Goal: Task Accomplishment & Management: Manage account settings

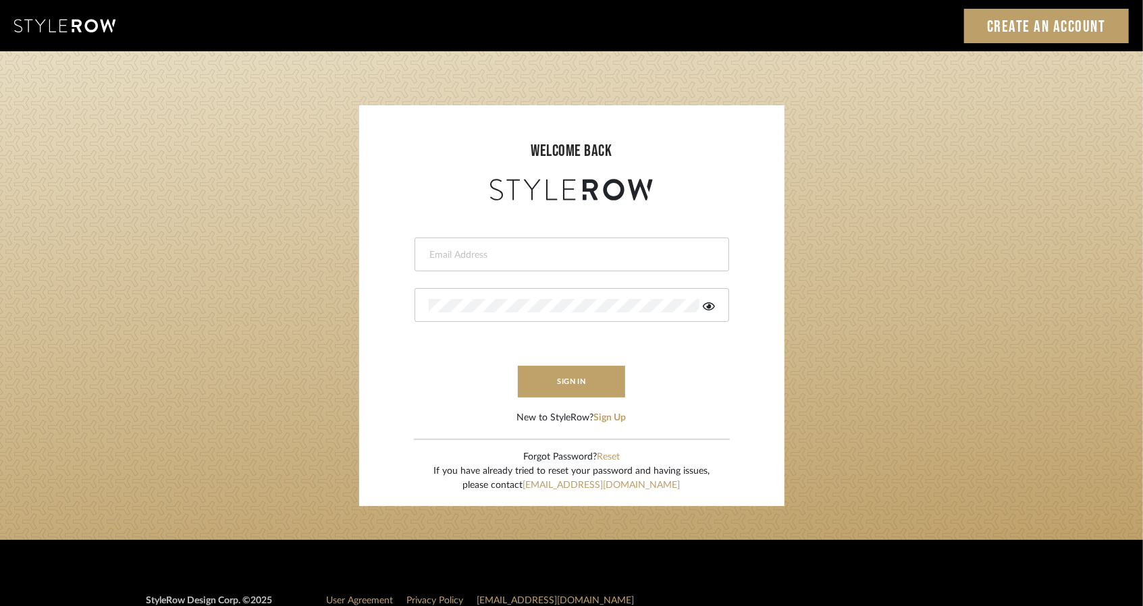
type input "angela@hearthandsoulinteriors.com"
click at [589, 254] on input "angela@hearthandsoulinteriors.com" at bounding box center [570, 255] width 283 height 14
click at [568, 385] on button "sign in" at bounding box center [572, 382] width 108 height 32
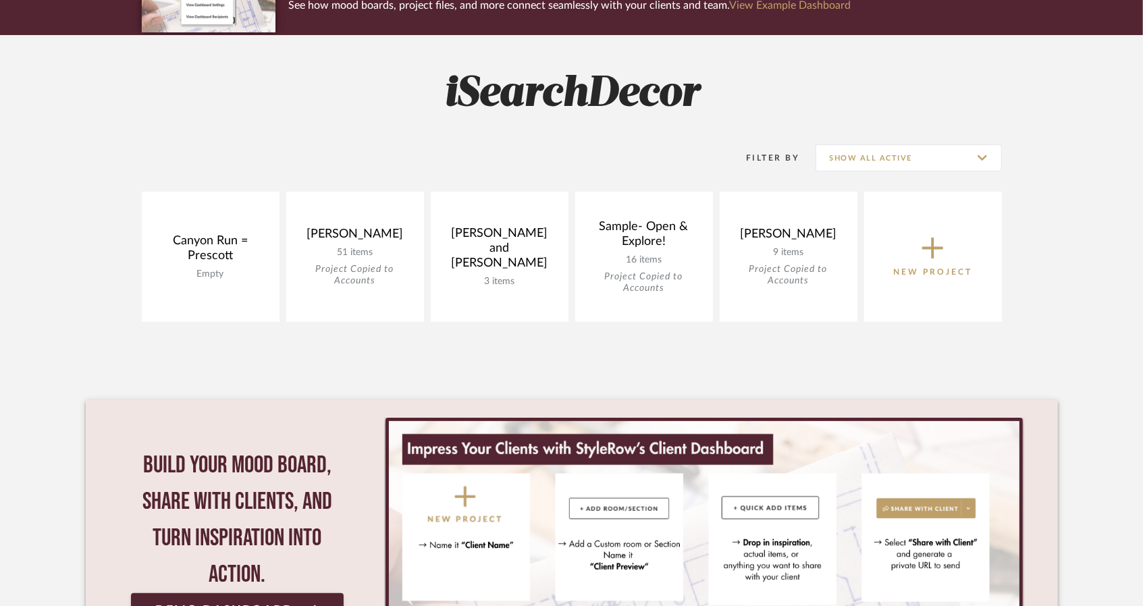
scroll to position [135, 0]
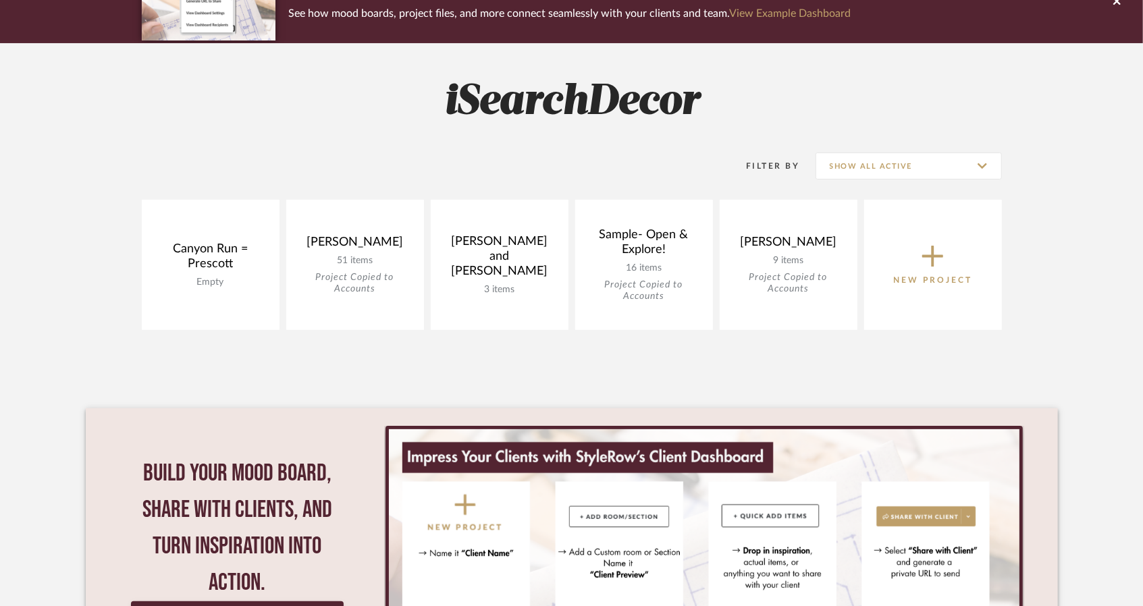
click at [926, 265] on icon at bounding box center [933, 256] width 22 height 28
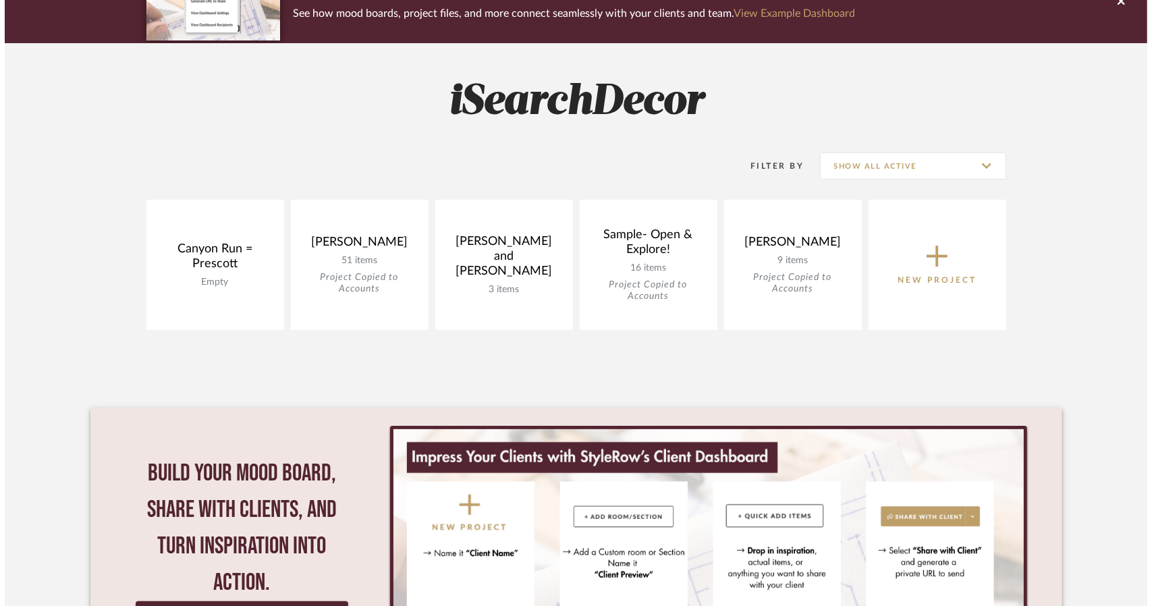
scroll to position [0, 0]
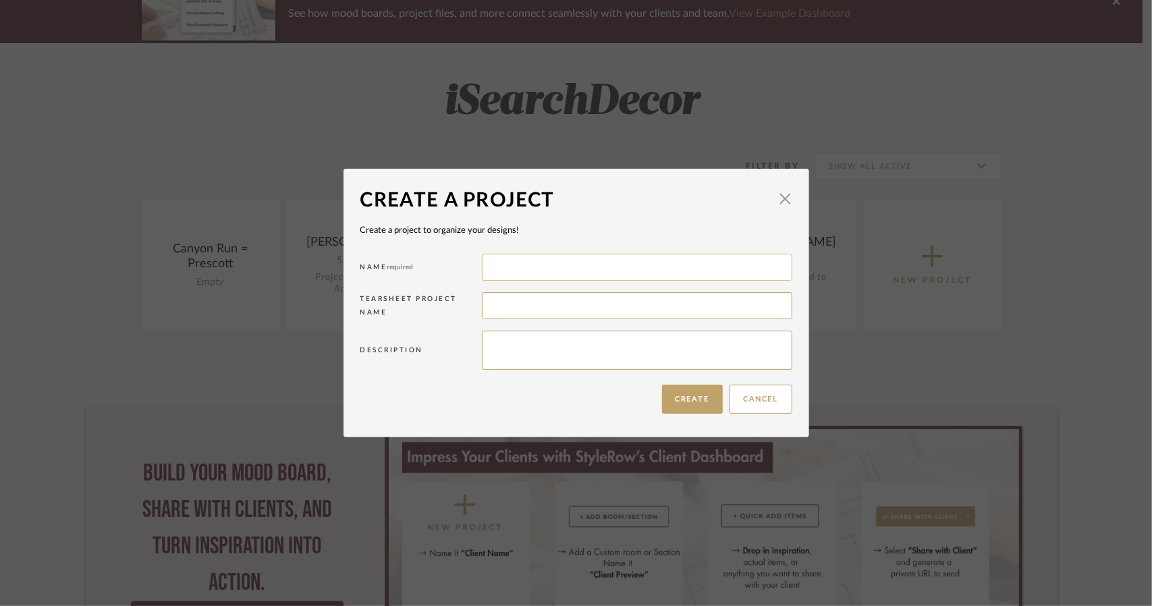
click at [622, 272] on input at bounding box center [637, 267] width 311 height 27
type input "[PERSON_NAME]"
click at [544, 347] on textarea at bounding box center [637, 350] width 311 height 39
type textarea "Dresser and Nightstands"
click at [558, 304] on input at bounding box center [637, 305] width 311 height 27
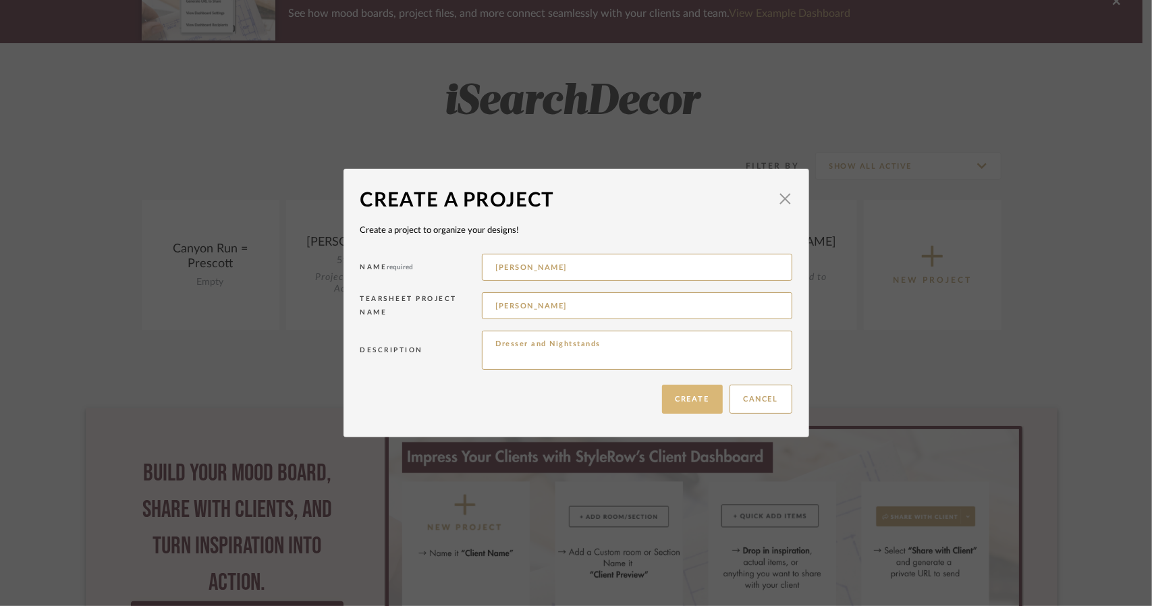
type input "[PERSON_NAME]"
click at [690, 398] on button "Create" at bounding box center [692, 399] width 61 height 29
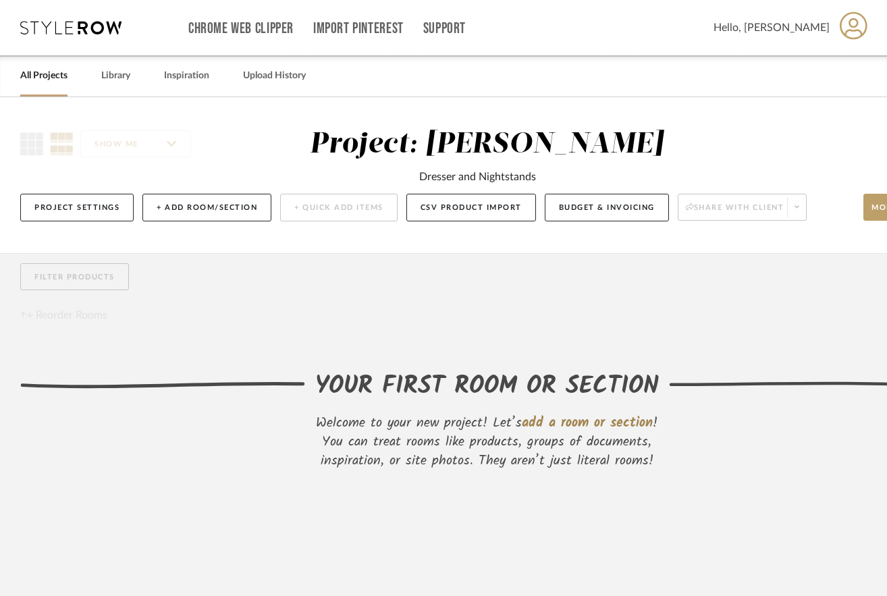
click at [56, 29] on icon at bounding box center [70, 28] width 101 height 14
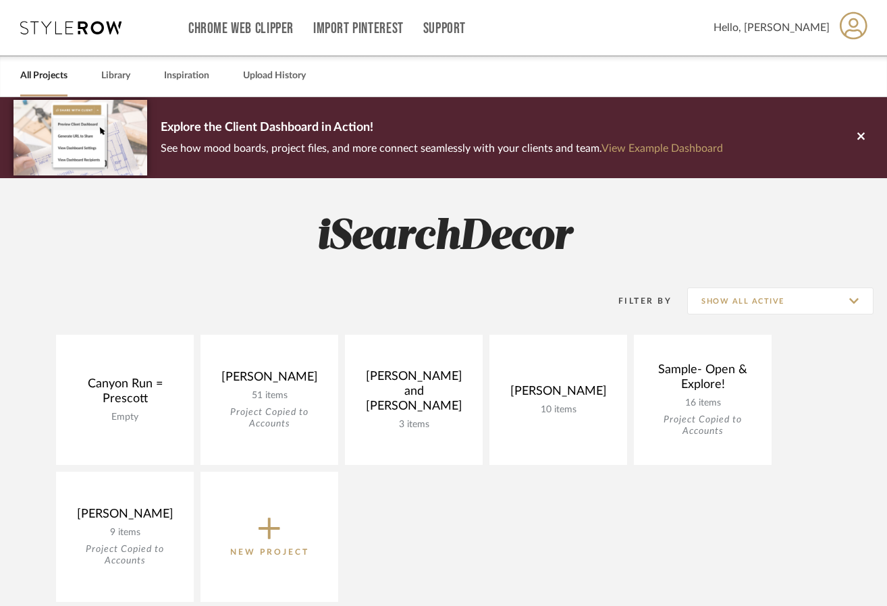
click at [275, 537] on icon at bounding box center [270, 528] width 22 height 28
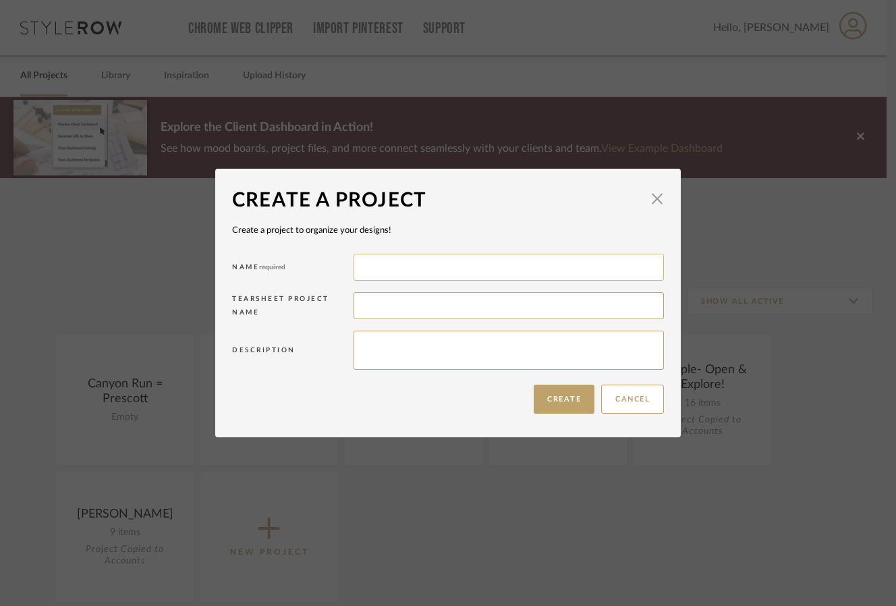
click at [377, 271] on input at bounding box center [509, 267] width 311 height 27
type input "[PERSON_NAME]"
type input "Rose"
click at [466, 346] on textarea "[US_STATE] Kind Bedframs and nightstands" at bounding box center [509, 350] width 311 height 39
type textarea "[US_STATE] Kind Bedframes and nightstands"
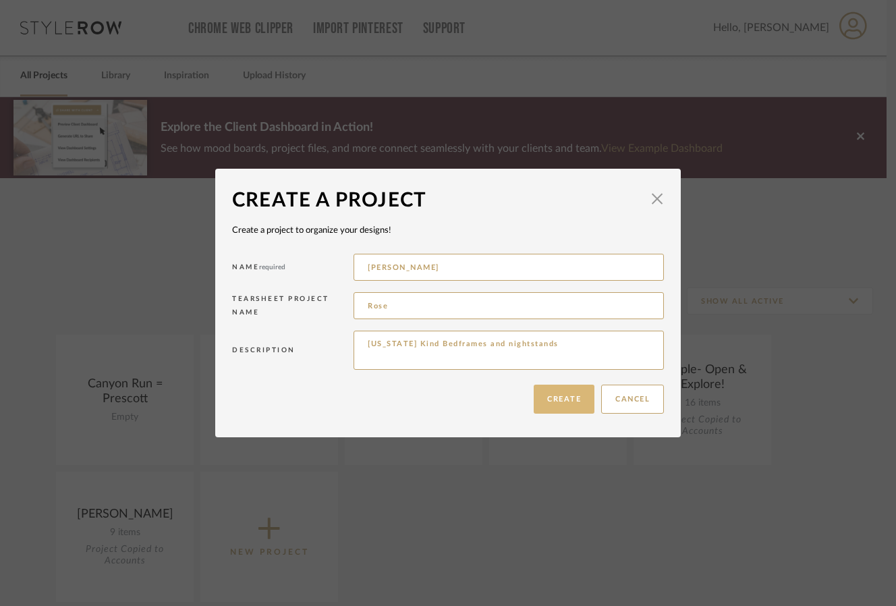
click at [556, 402] on button "Create" at bounding box center [564, 399] width 61 height 29
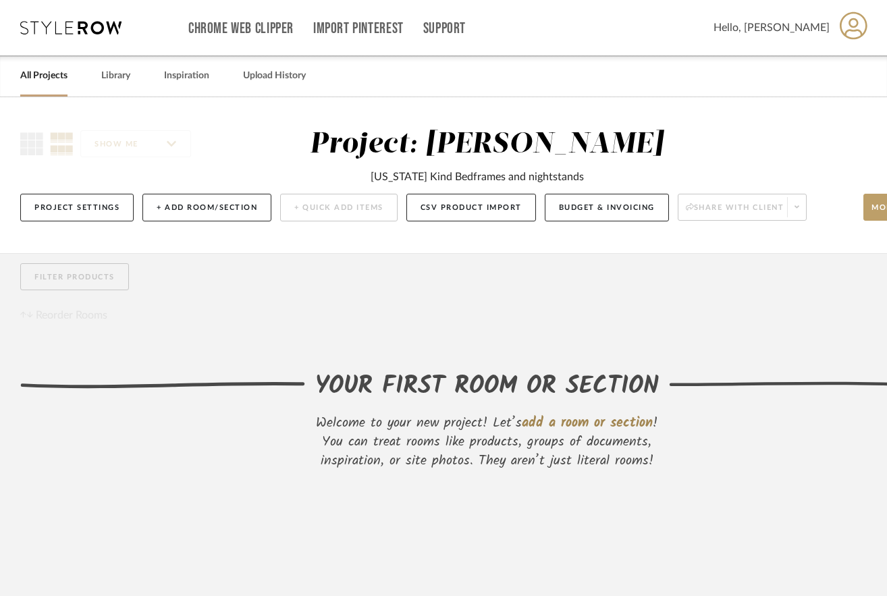
click at [50, 75] on link "All Projects" at bounding box center [43, 76] width 47 height 18
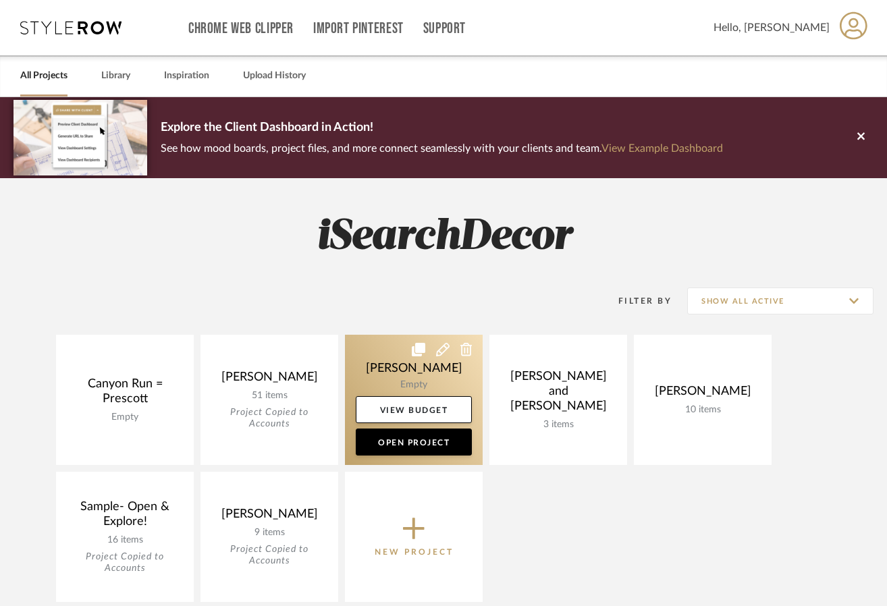
click at [412, 352] on icon at bounding box center [419, 350] width 14 height 14
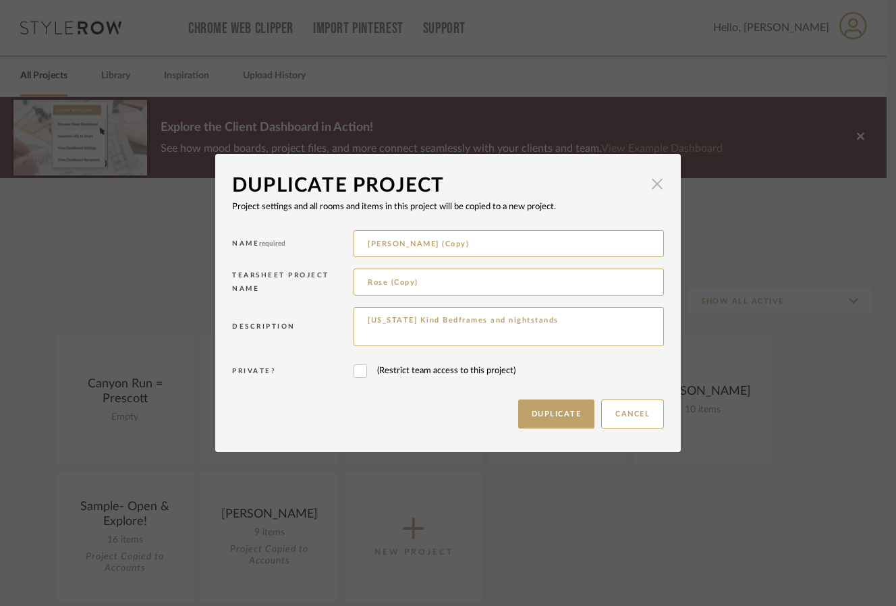
click at [657, 179] on span "button" at bounding box center [657, 184] width 27 height 27
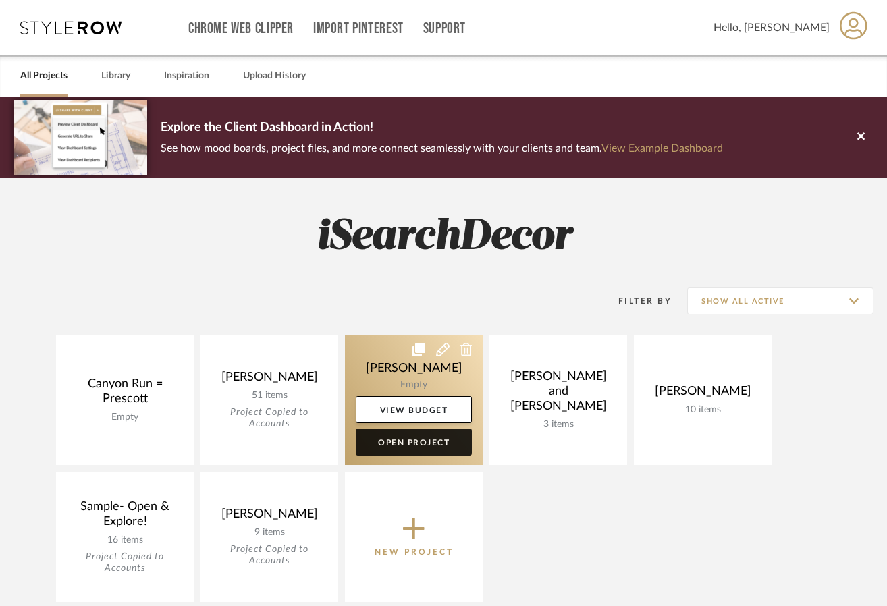
click at [408, 442] on link "Open Project" at bounding box center [414, 442] width 116 height 27
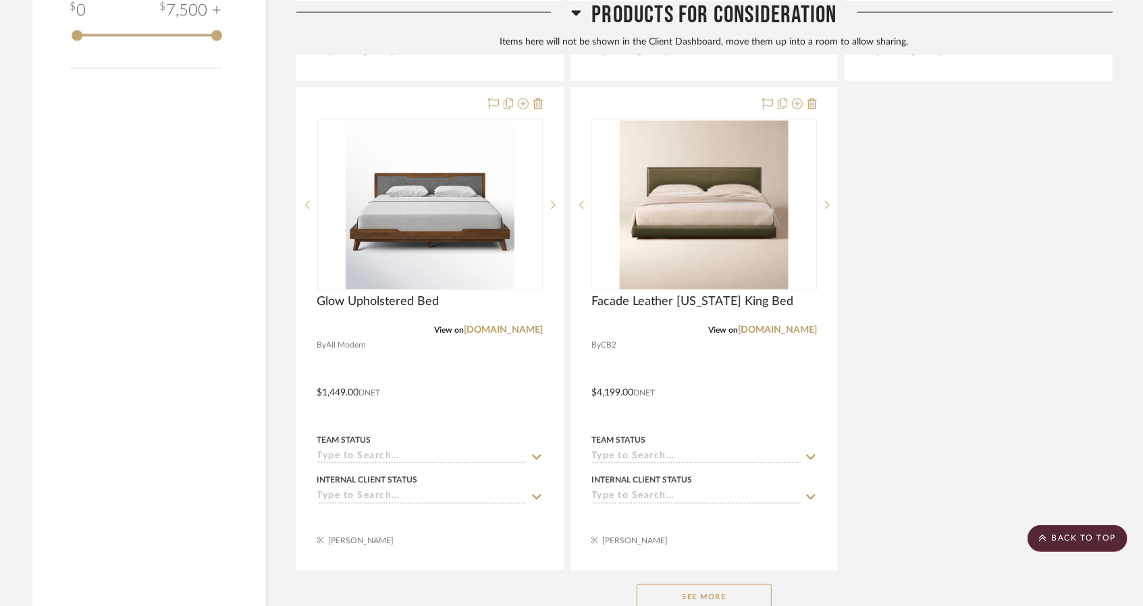
scroll to position [1492, 0]
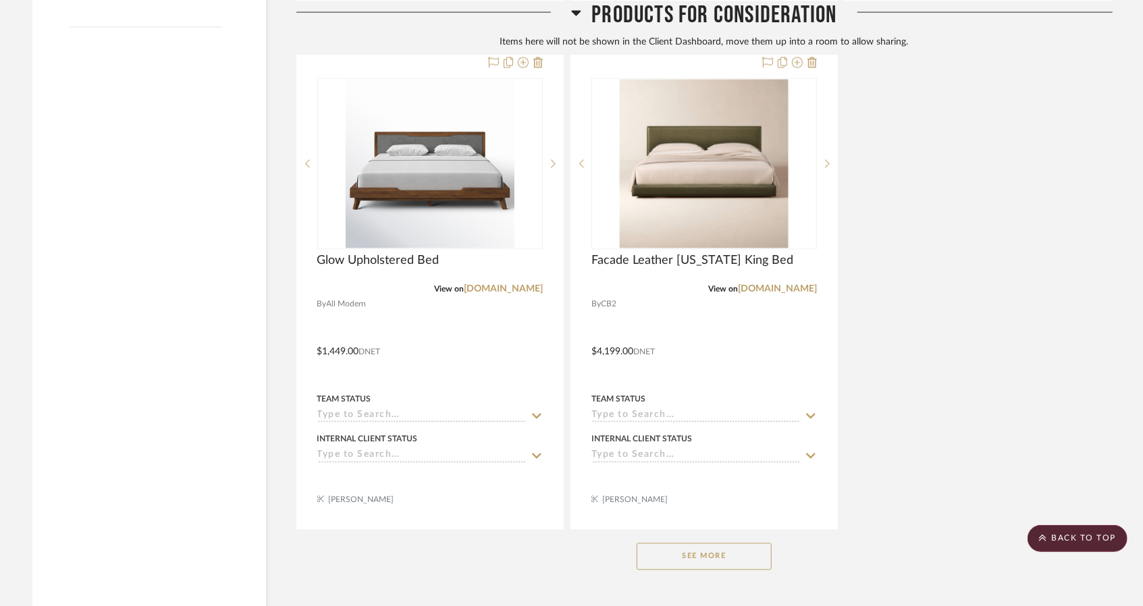
click at [687, 556] on button "See More" at bounding box center [704, 556] width 135 height 27
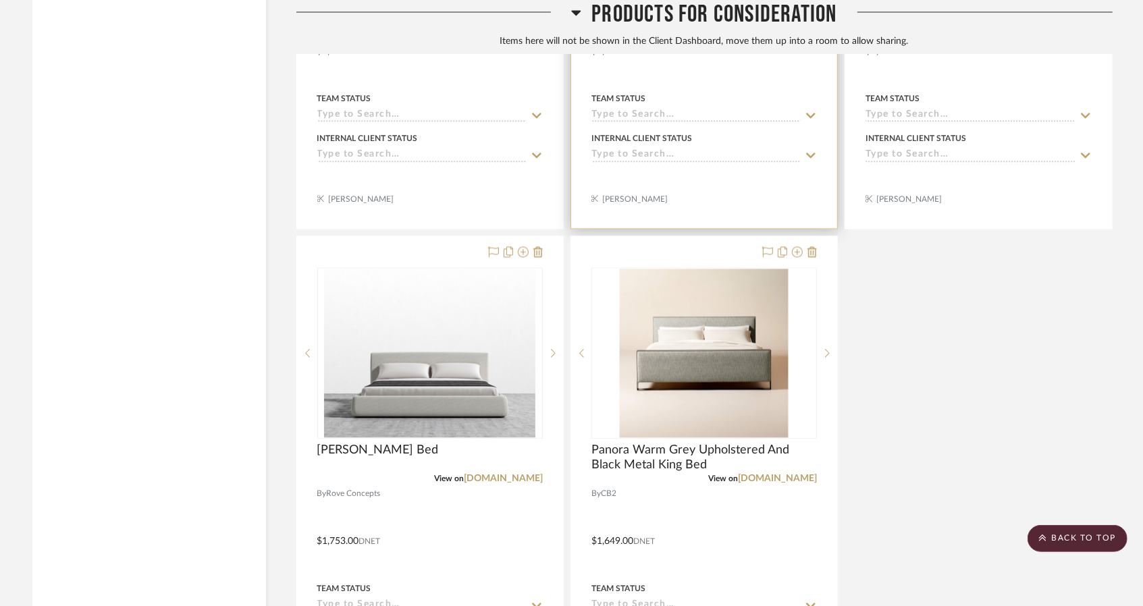
scroll to position [1829, 0]
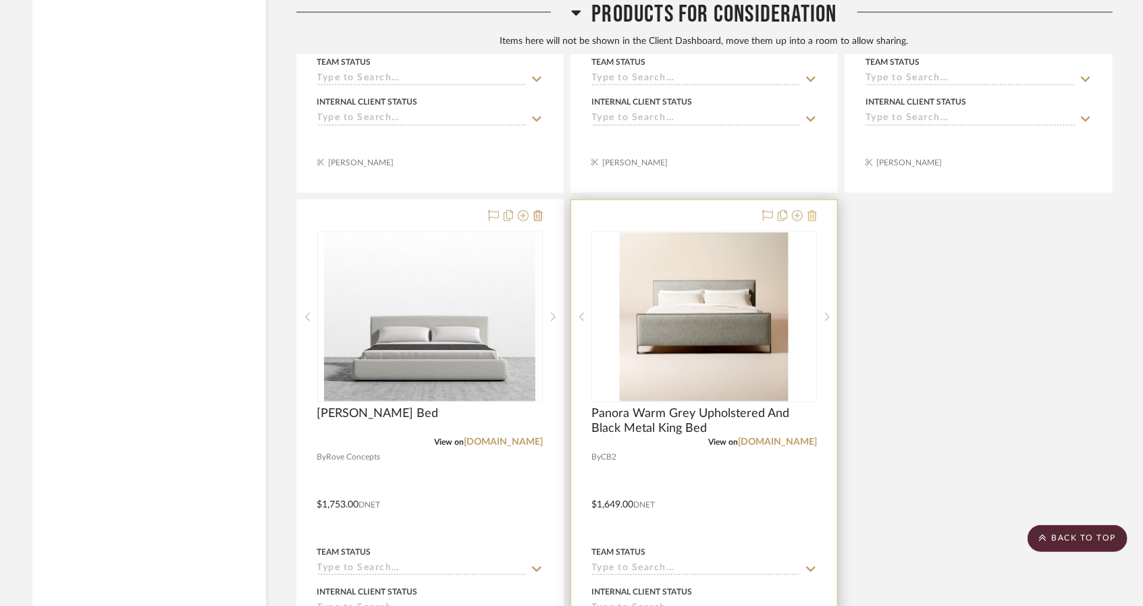
click at [813, 213] on icon at bounding box center [811, 215] width 9 height 11
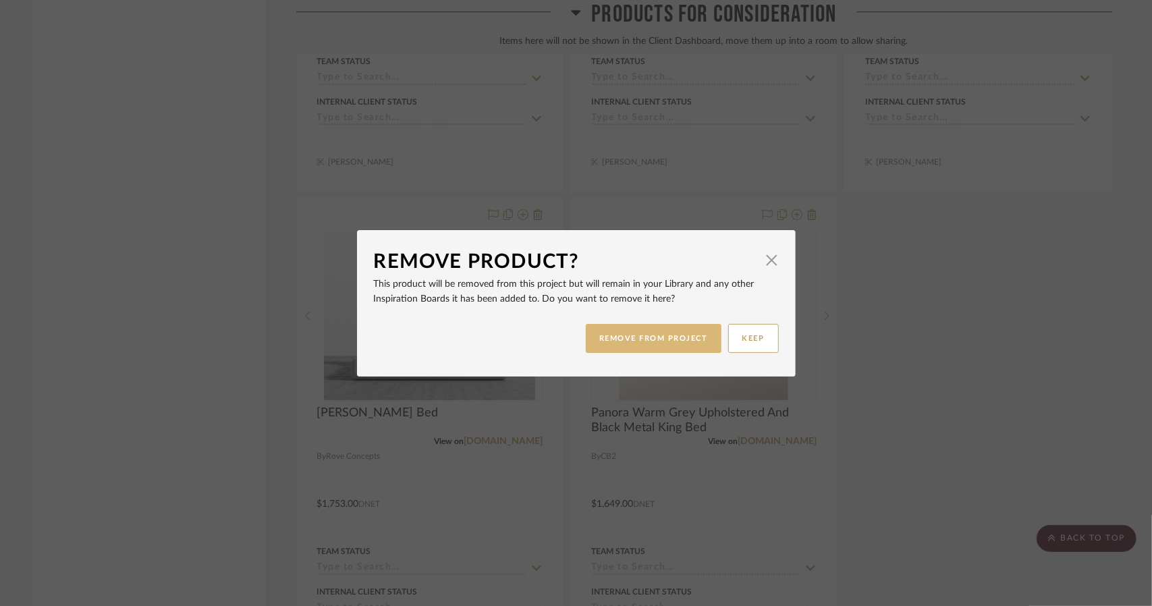
click at [640, 335] on button "REMOVE FROM PROJECT" at bounding box center [654, 338] width 136 height 29
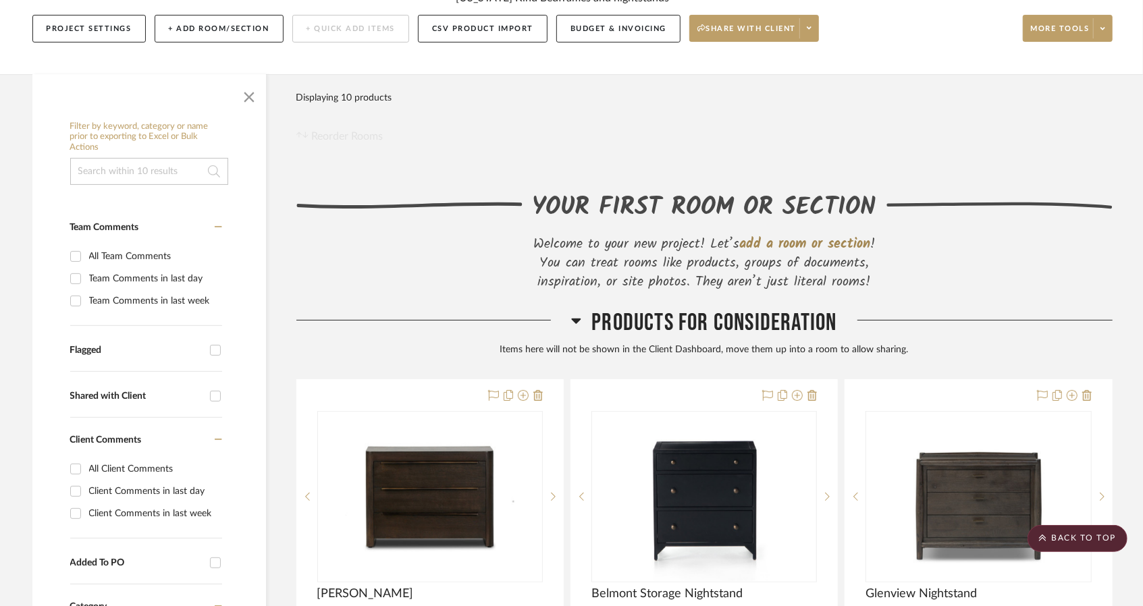
scroll to position [142, 0]
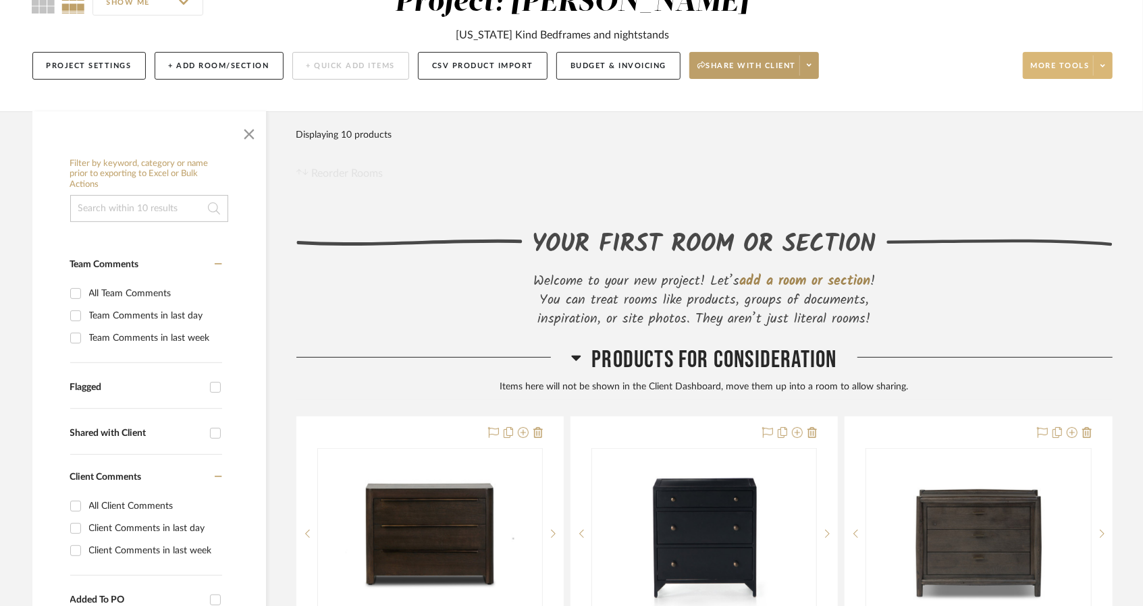
click at [1086, 70] on span "More tools" at bounding box center [1060, 71] width 59 height 20
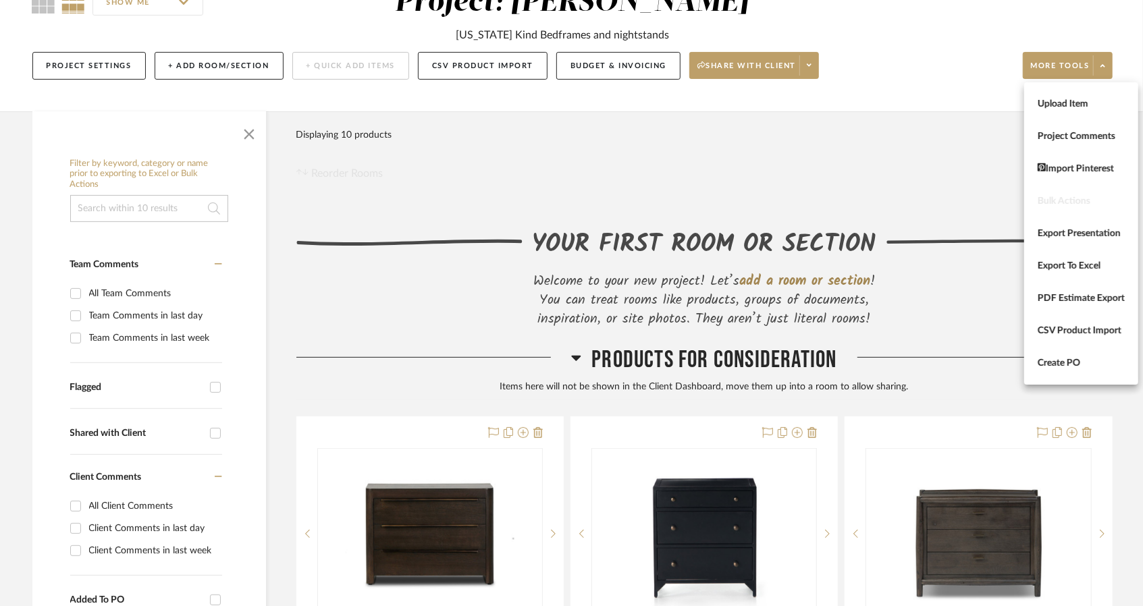
click at [930, 171] on div at bounding box center [571, 303] width 1143 height 606
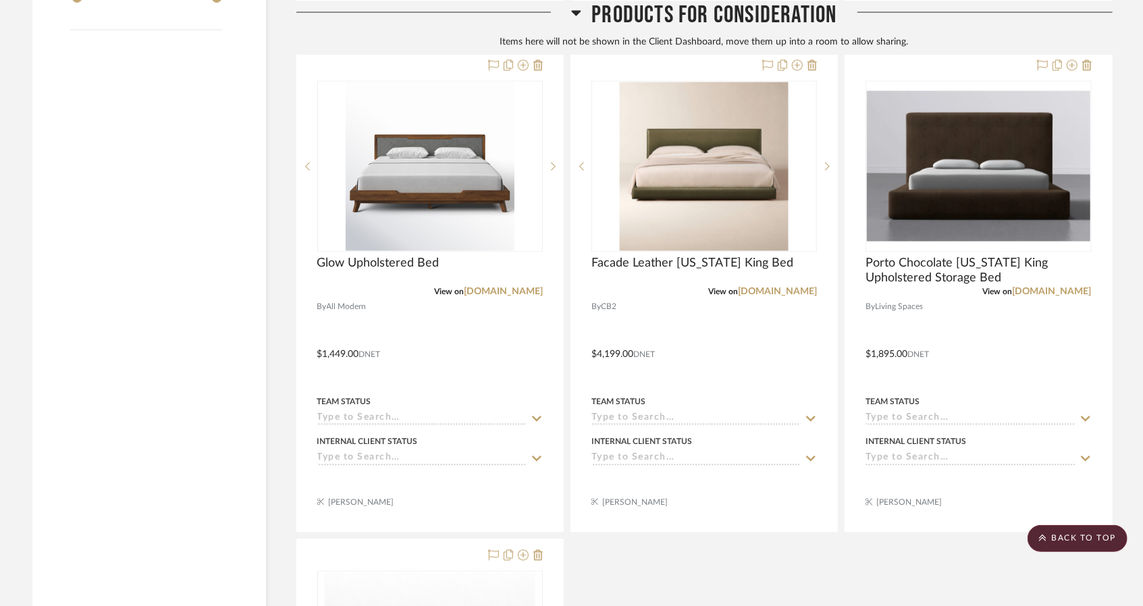
scroll to position [1559, 0]
